Goal: Navigation & Orientation: Find specific page/section

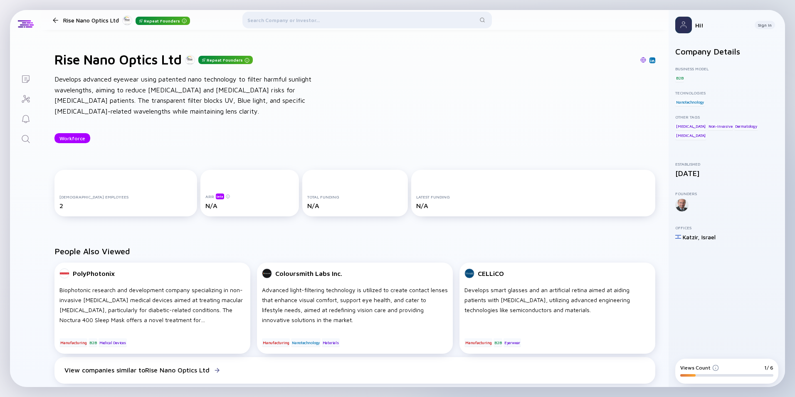
scroll to position [344, 0]
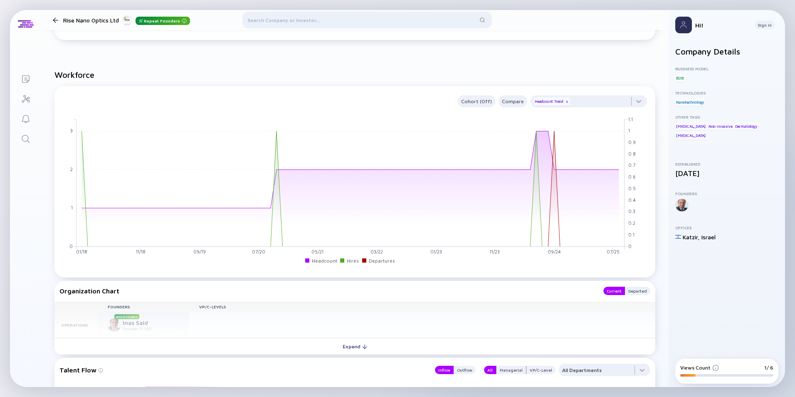
click at [695, 233] on div "Katzir ," at bounding box center [691, 236] width 17 height 7
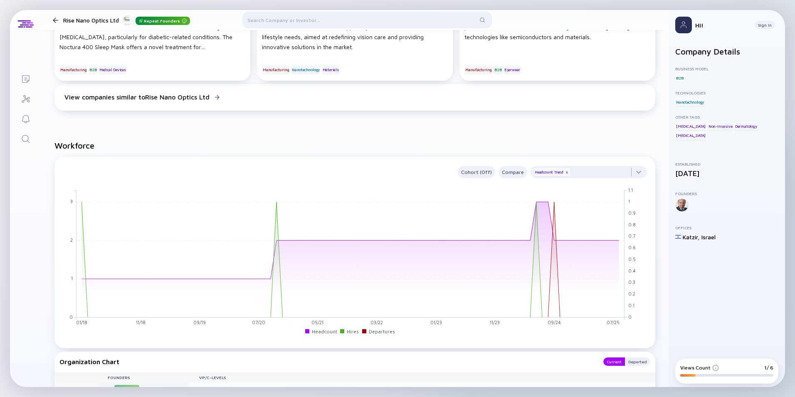
scroll to position [0, 0]
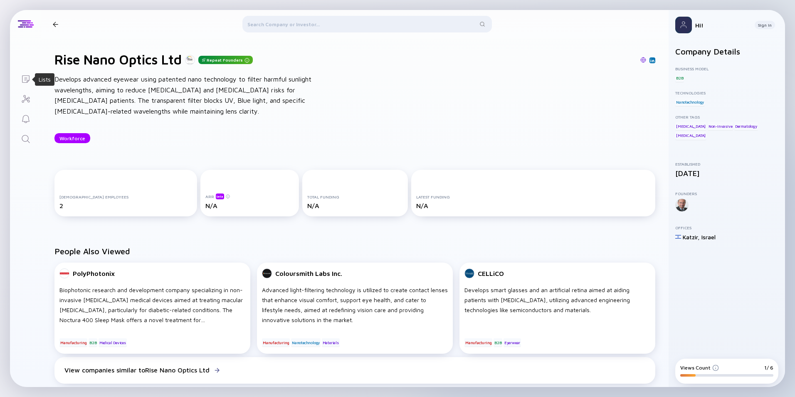
click at [25, 81] on icon "Lists" at bounding box center [26, 79] width 10 height 10
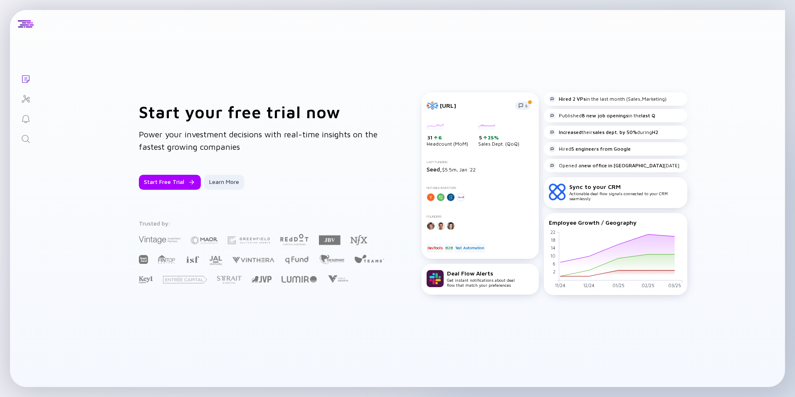
click at [22, 96] on icon "Investor Map" at bounding box center [26, 99] width 10 height 10
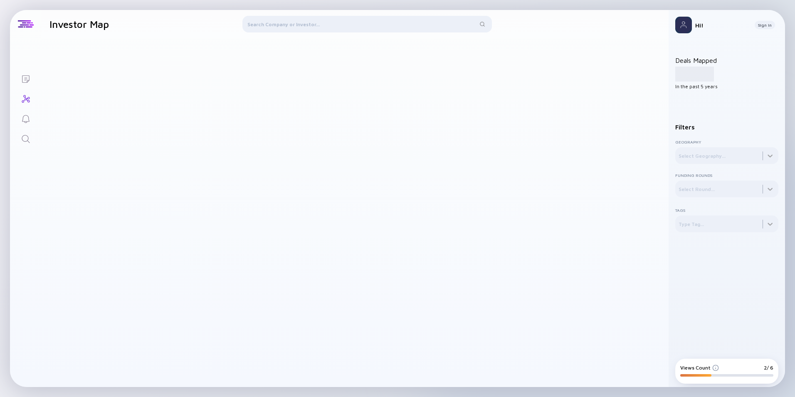
click at [21, 114] on icon "Reminders" at bounding box center [26, 119] width 10 height 10
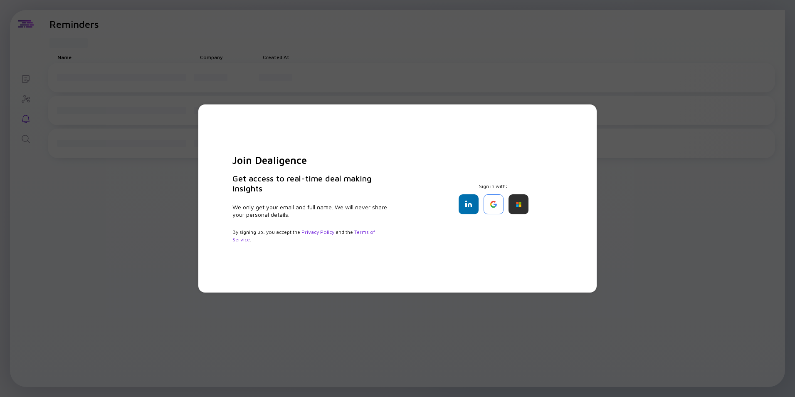
click at [22, 120] on div "Join Dealigence Get access to real-time deal making insights We only get your e…" at bounding box center [397, 198] width 795 height 397
